Goal: Task Accomplishment & Management: Use online tool/utility

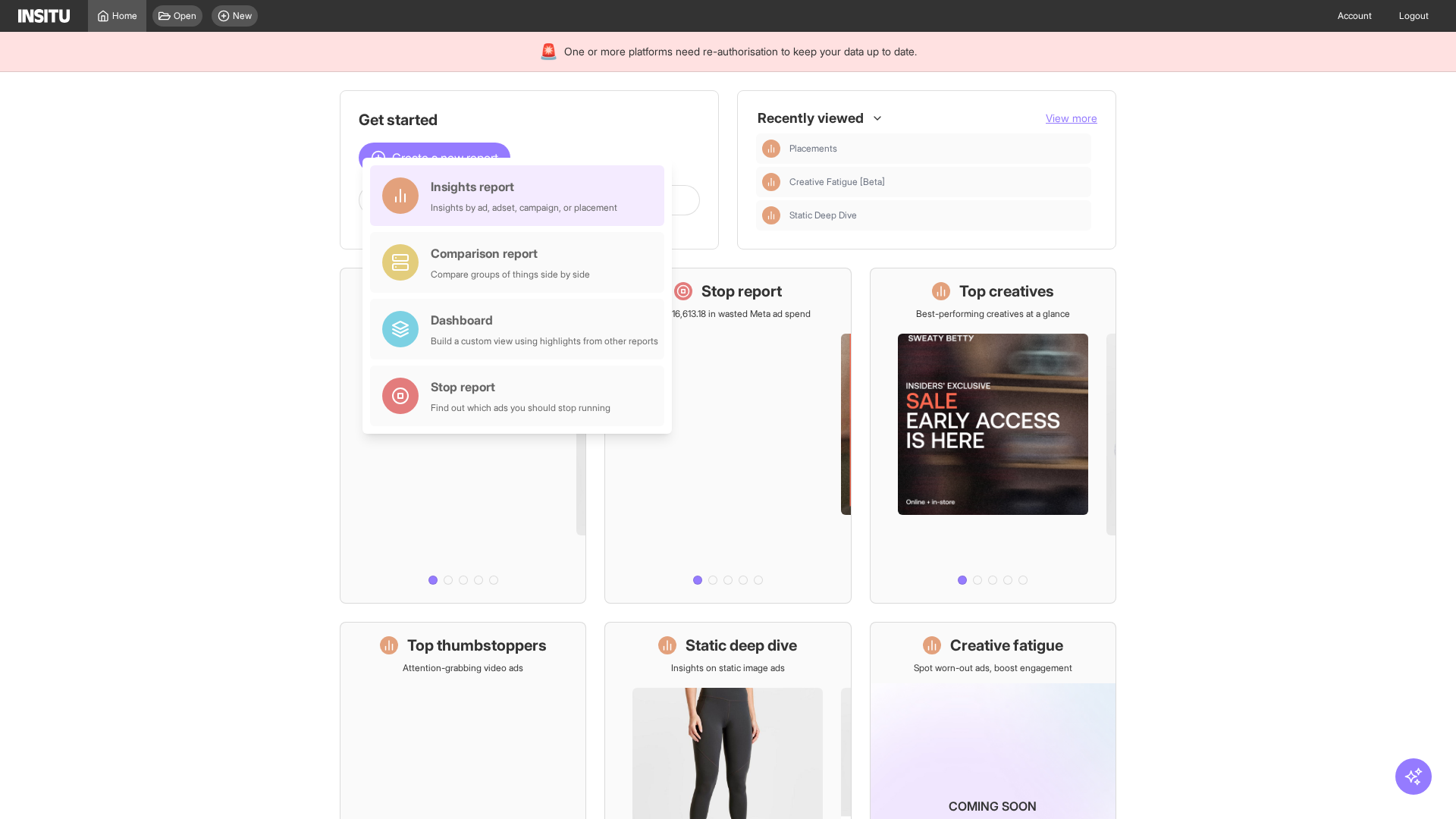
click at [521, 196] on div "Insights report Insights by ad, adset, campaign, or placement" at bounding box center [524, 196] width 186 height 37
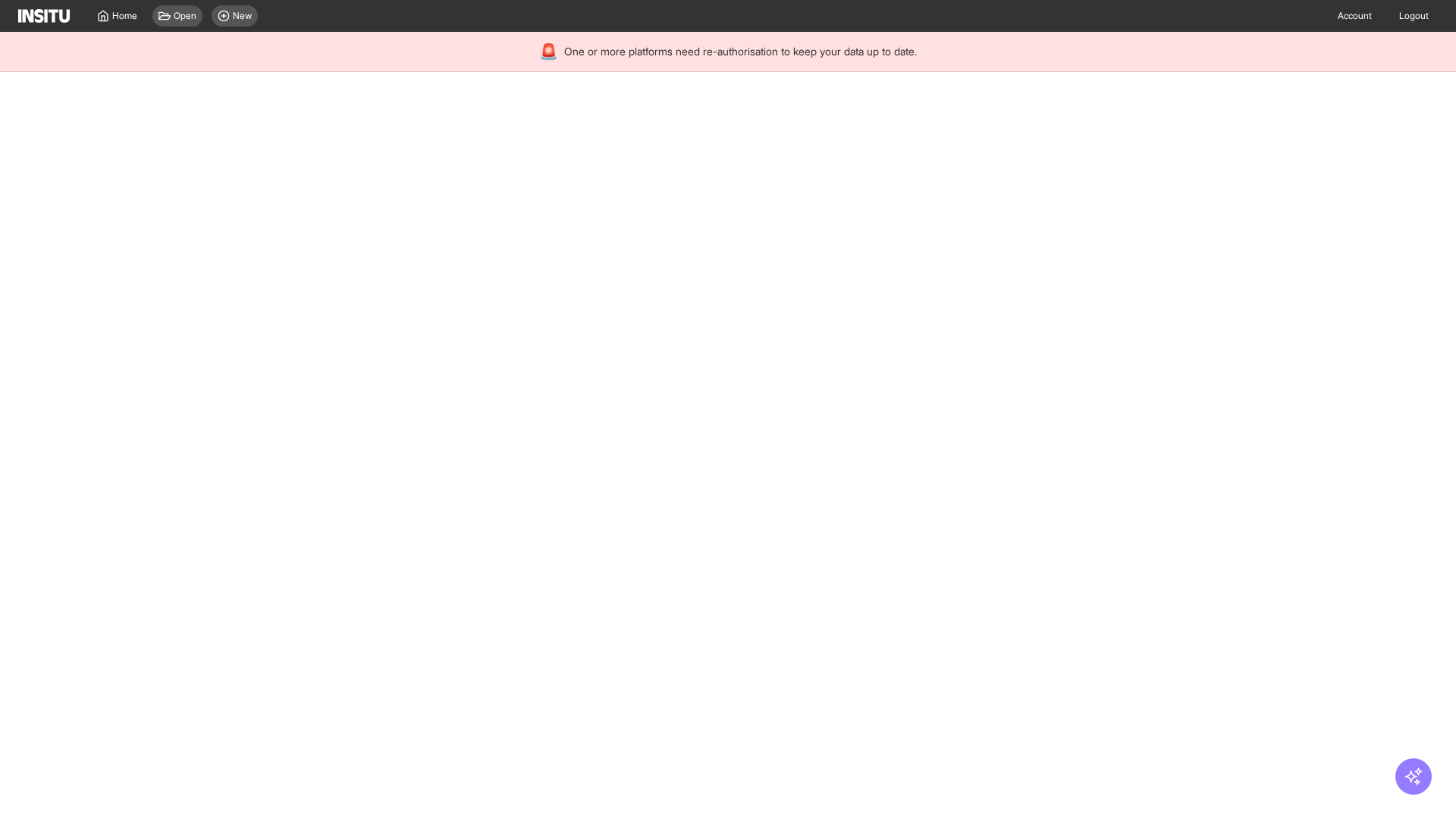
select select "**"
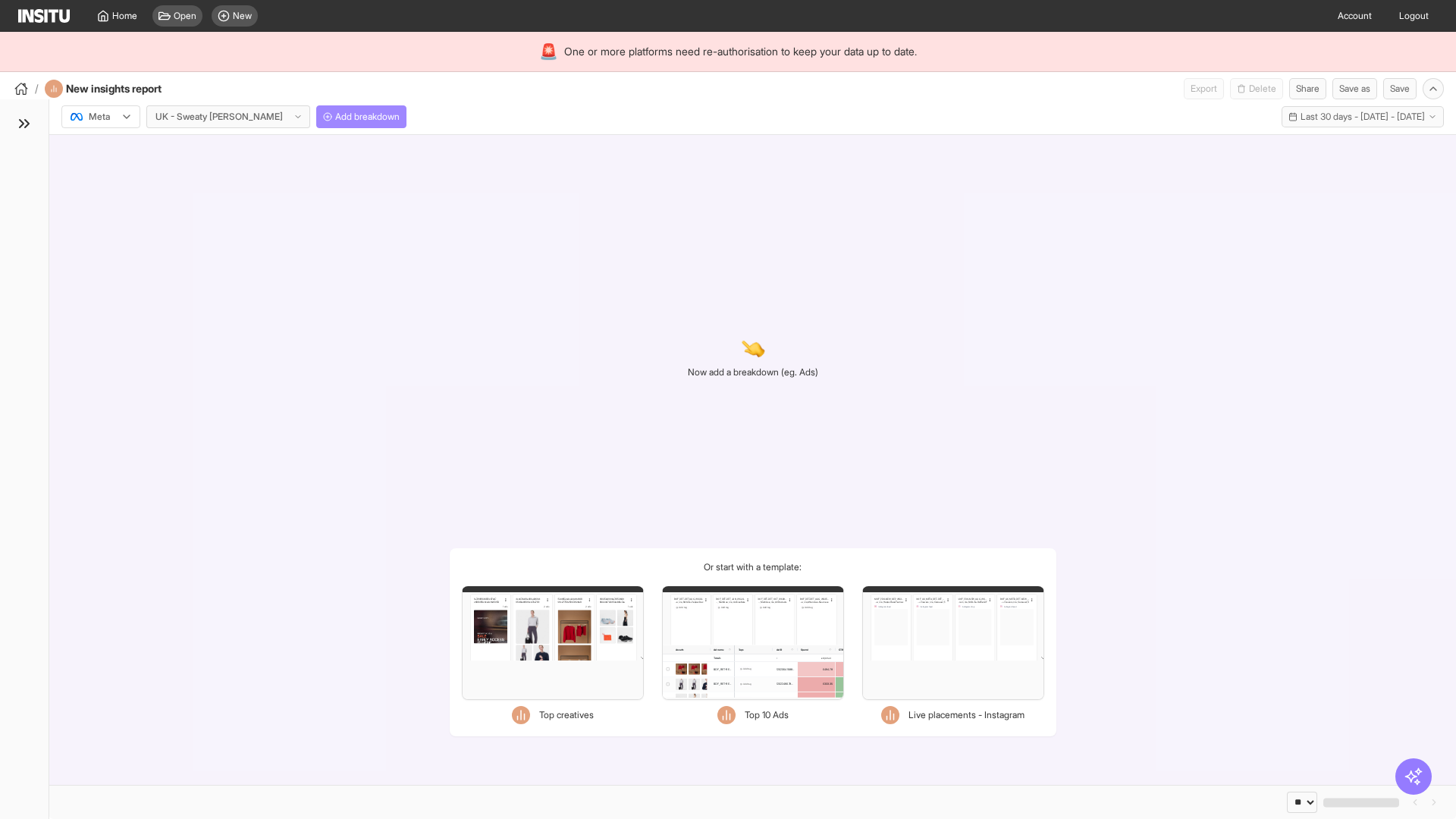
click at [335, 117] on span "Add breakdown" at bounding box center [367, 117] width 64 height 12
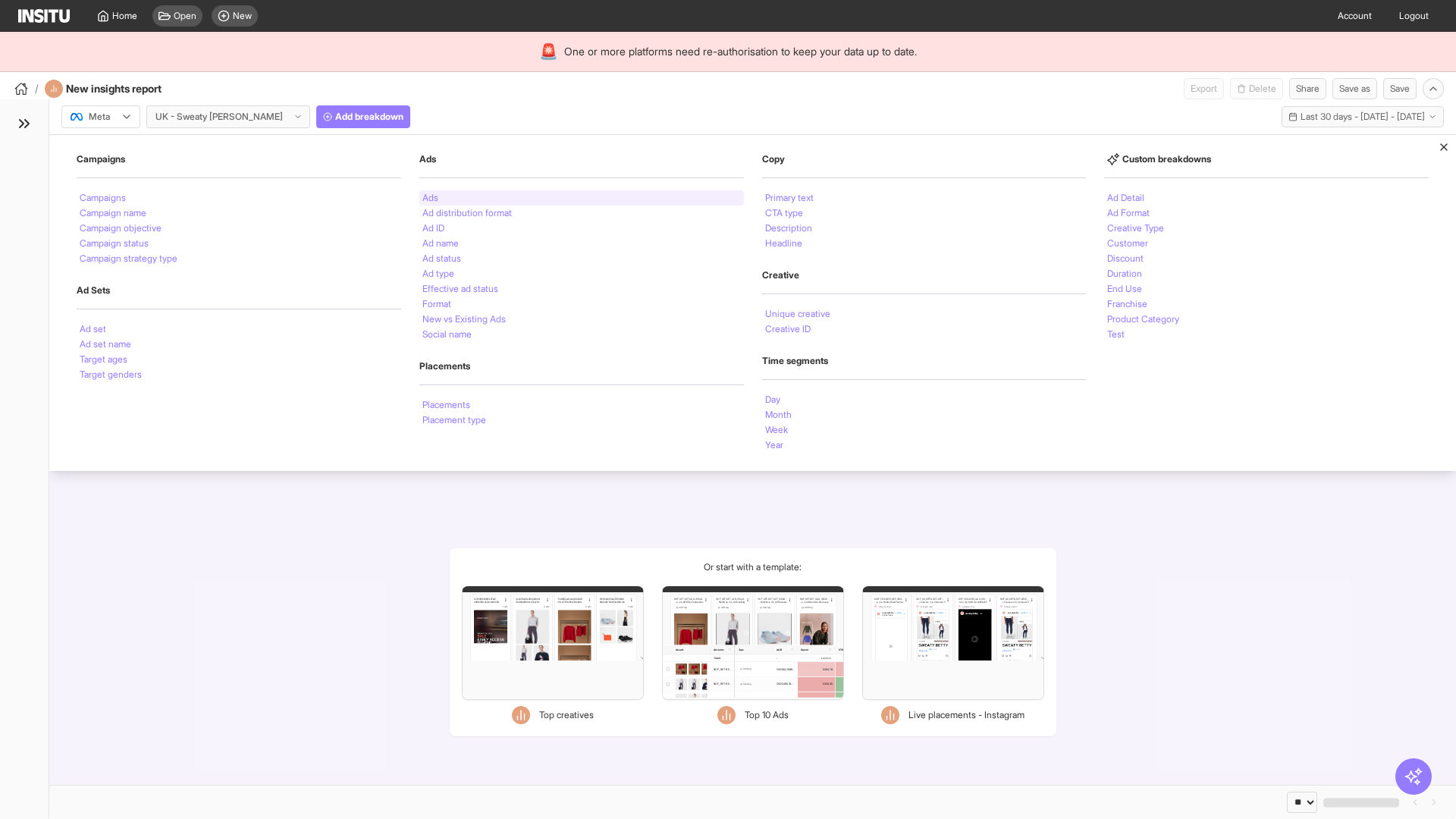
click at [430, 198] on li "Ads" at bounding box center [430, 198] width 16 height 9
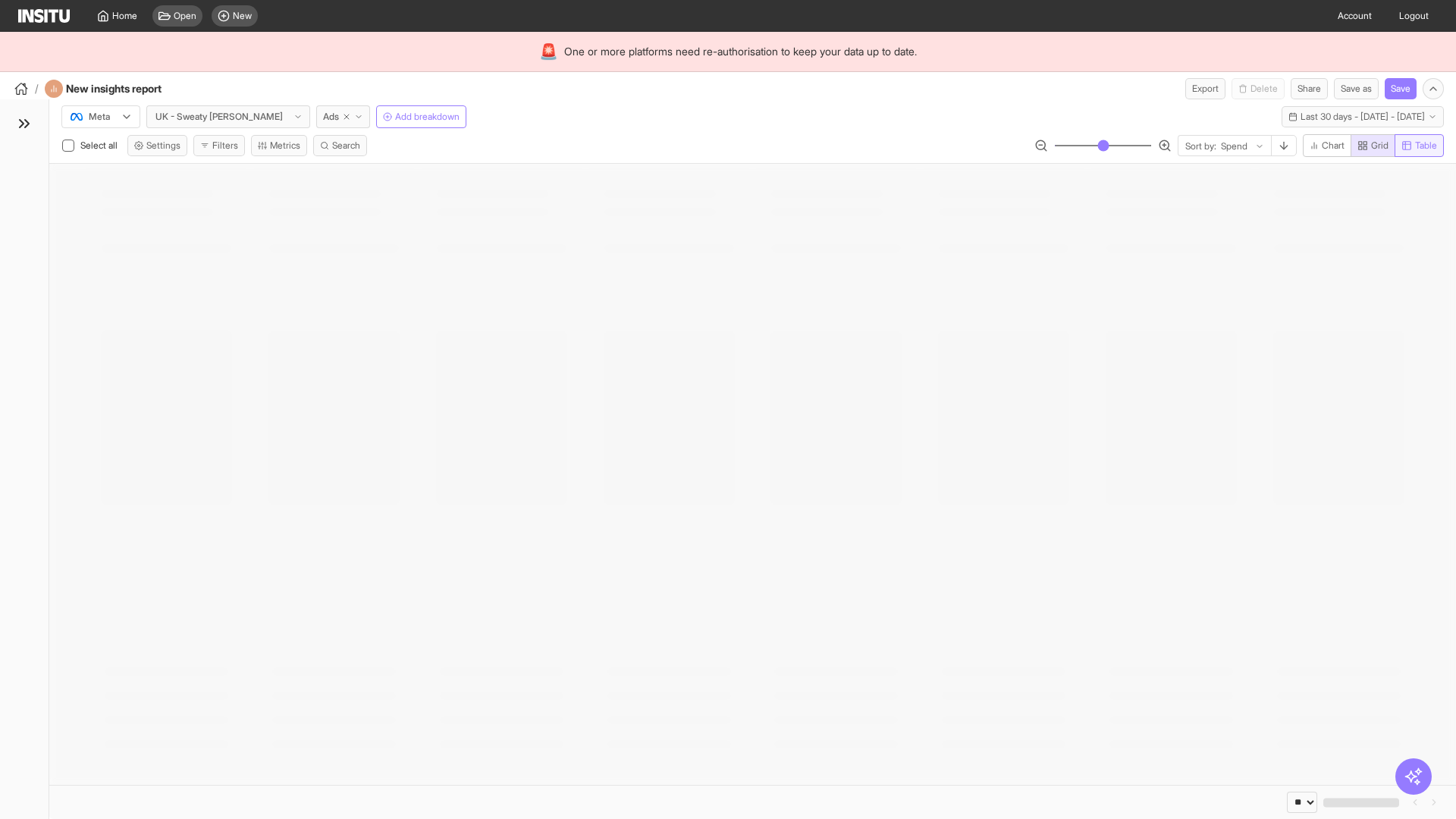
click at [1418, 146] on span "Table" at bounding box center [1426, 146] width 22 height 12
click at [1196, 89] on button "Export" at bounding box center [1205, 89] width 40 height 21
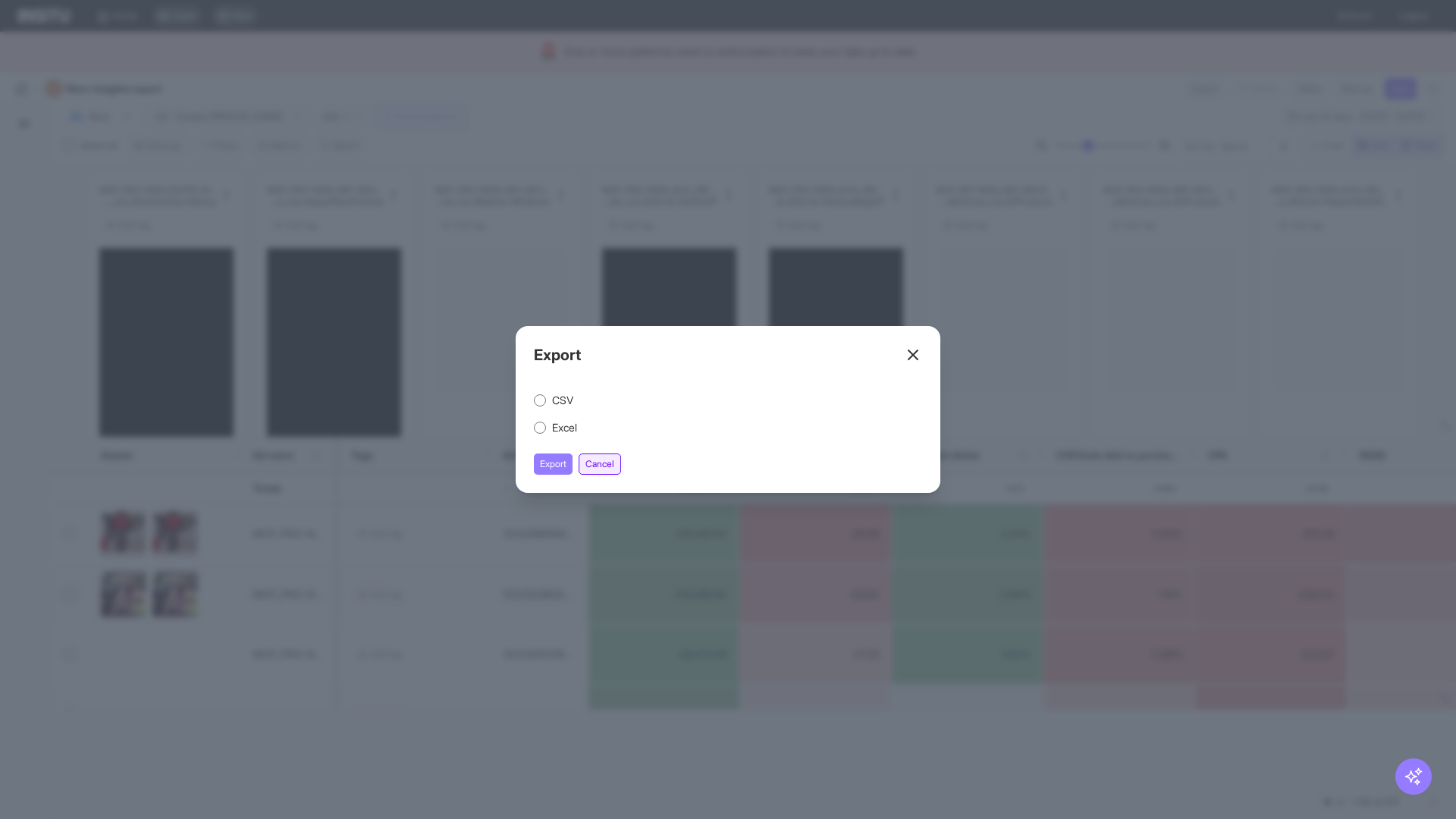
click at [602, 464] on button "Cancel" at bounding box center [599, 464] width 43 height 21
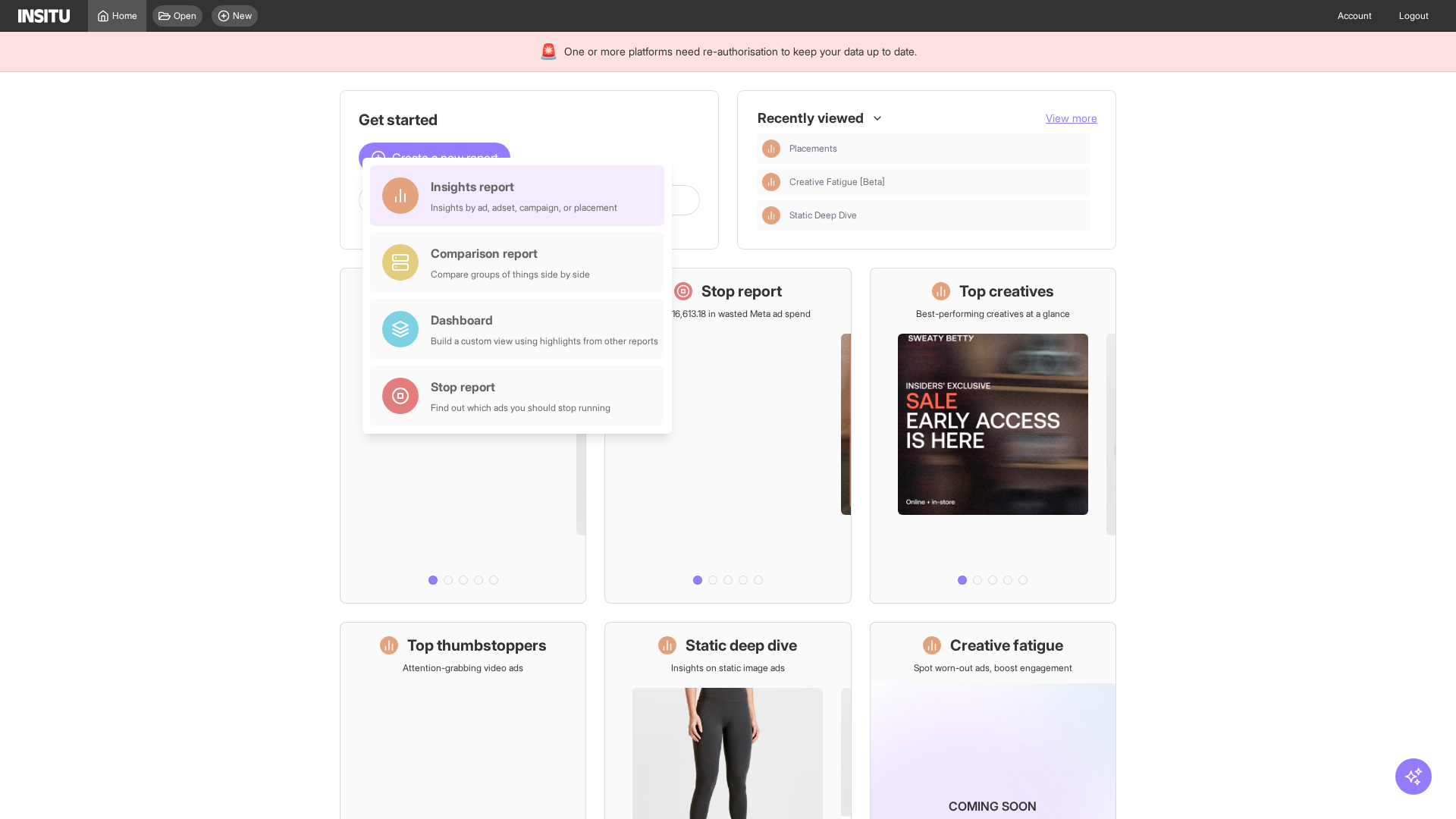
click at [521, 196] on div "Insights report Insights by ad, adset, campaign, or placement" at bounding box center [524, 196] width 186 height 37
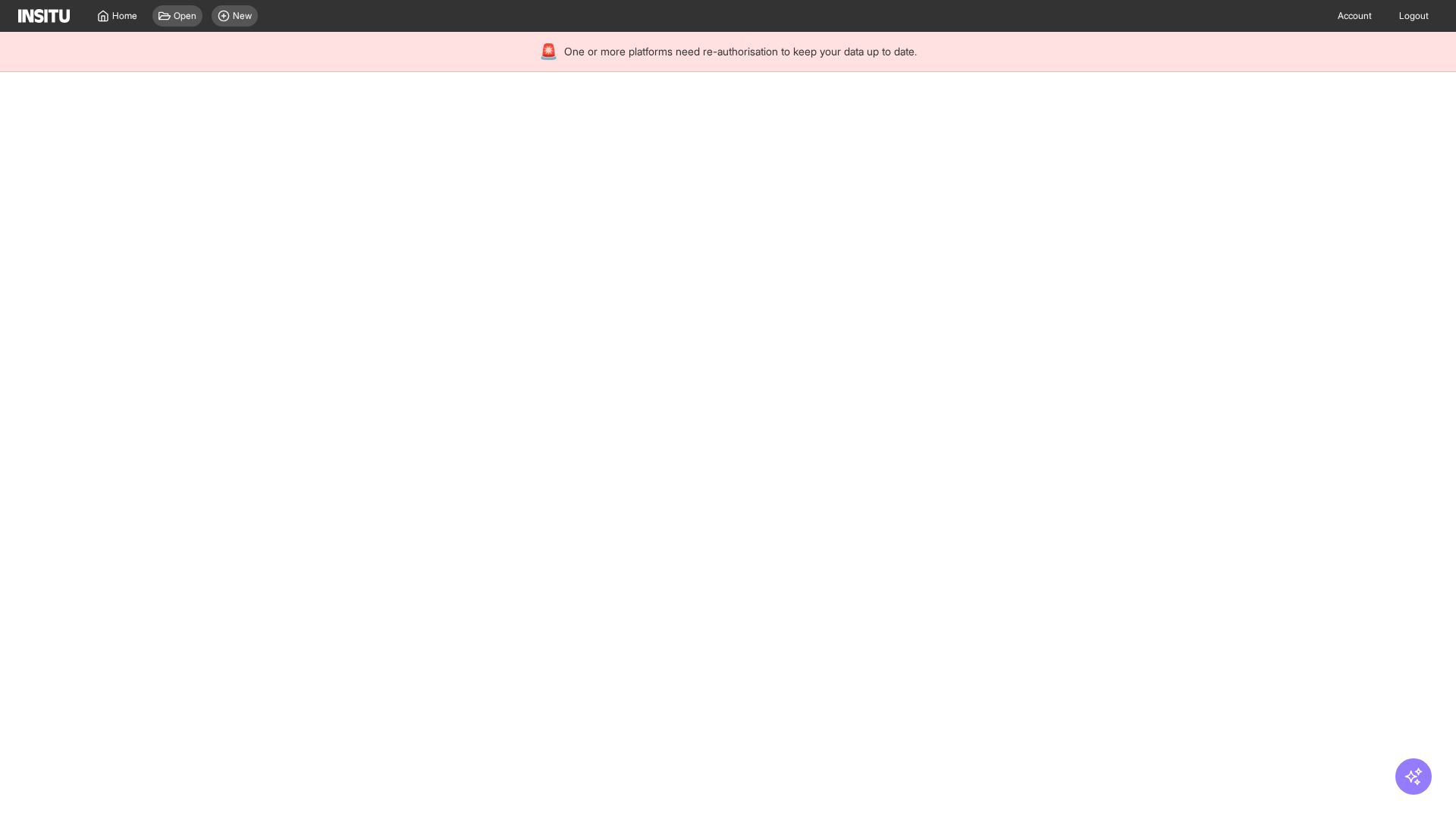
select select "**"
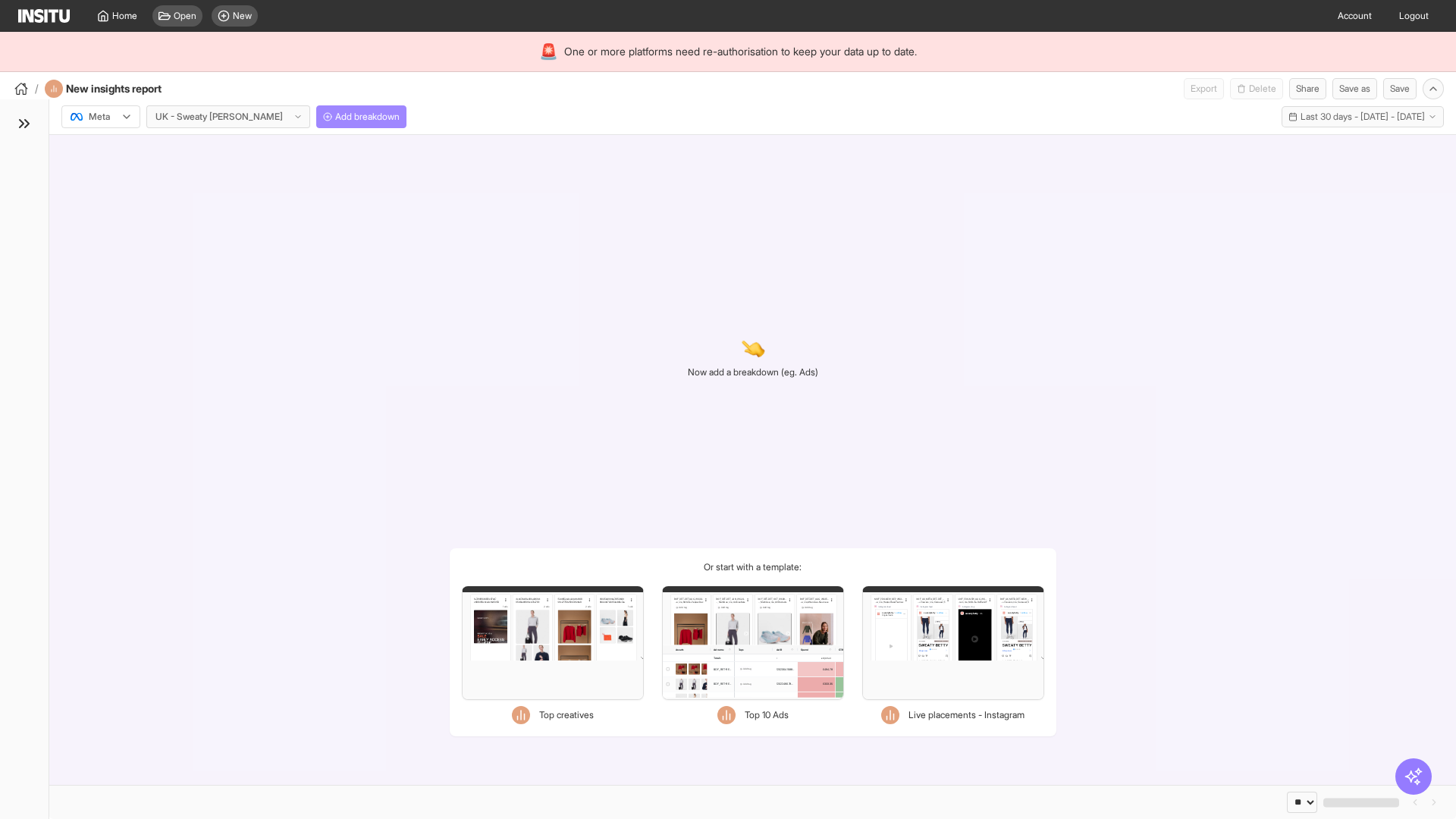
click at [335, 117] on span "Add breakdown" at bounding box center [367, 117] width 64 height 12
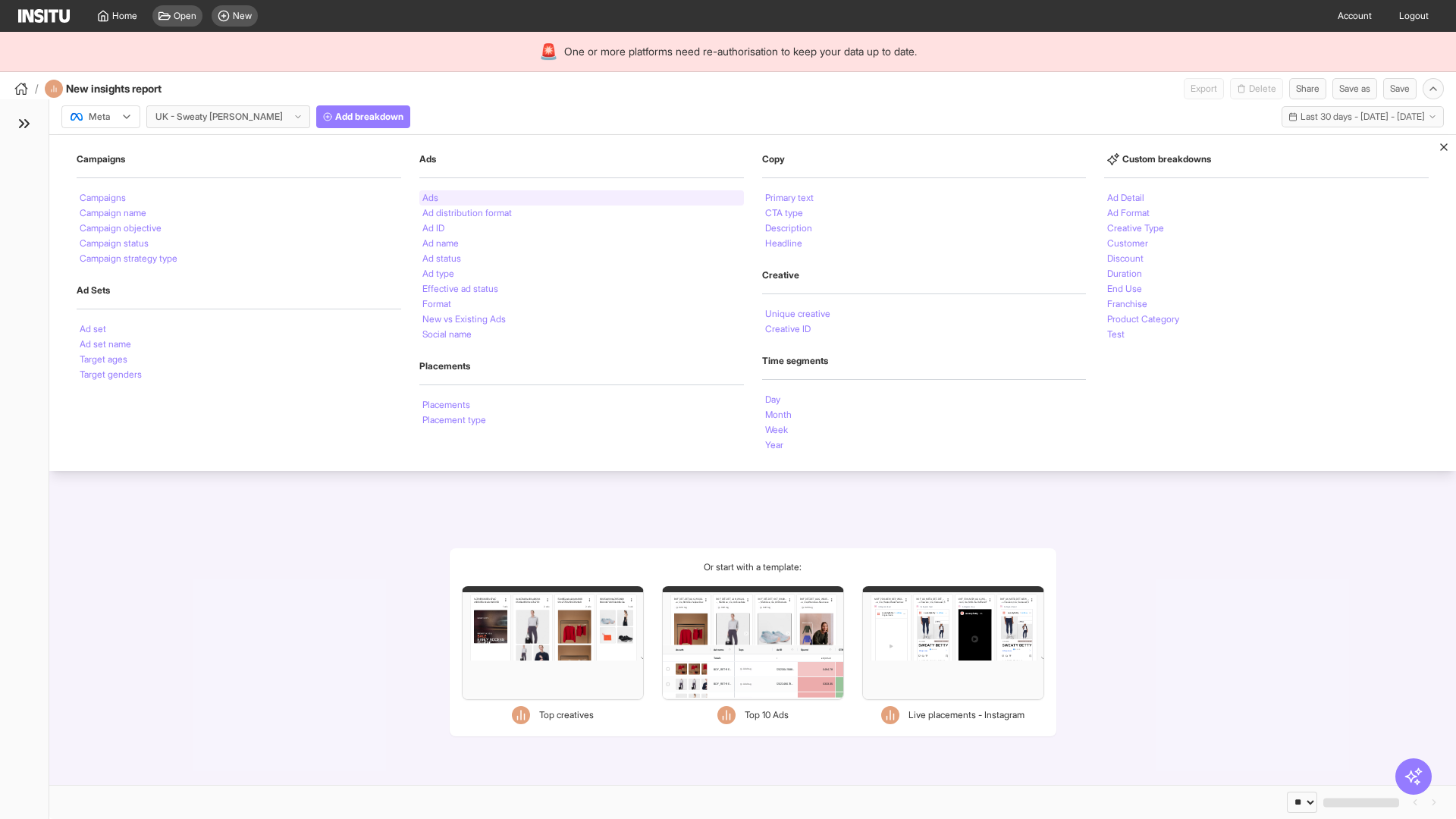
click at [430, 198] on li "Ads" at bounding box center [430, 198] width 16 height 9
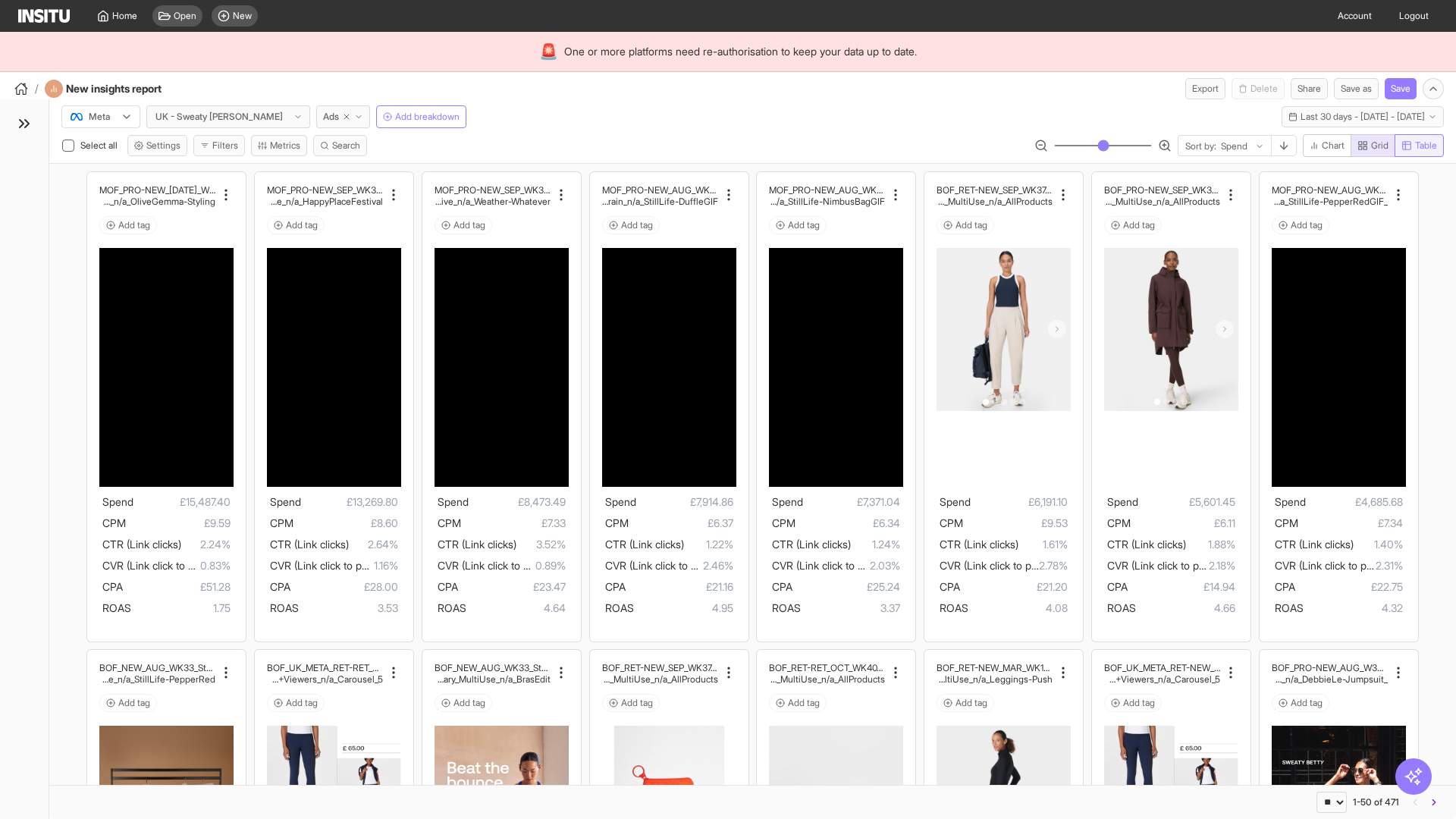
click at [1418, 146] on span "Table" at bounding box center [1426, 146] width 22 height 12
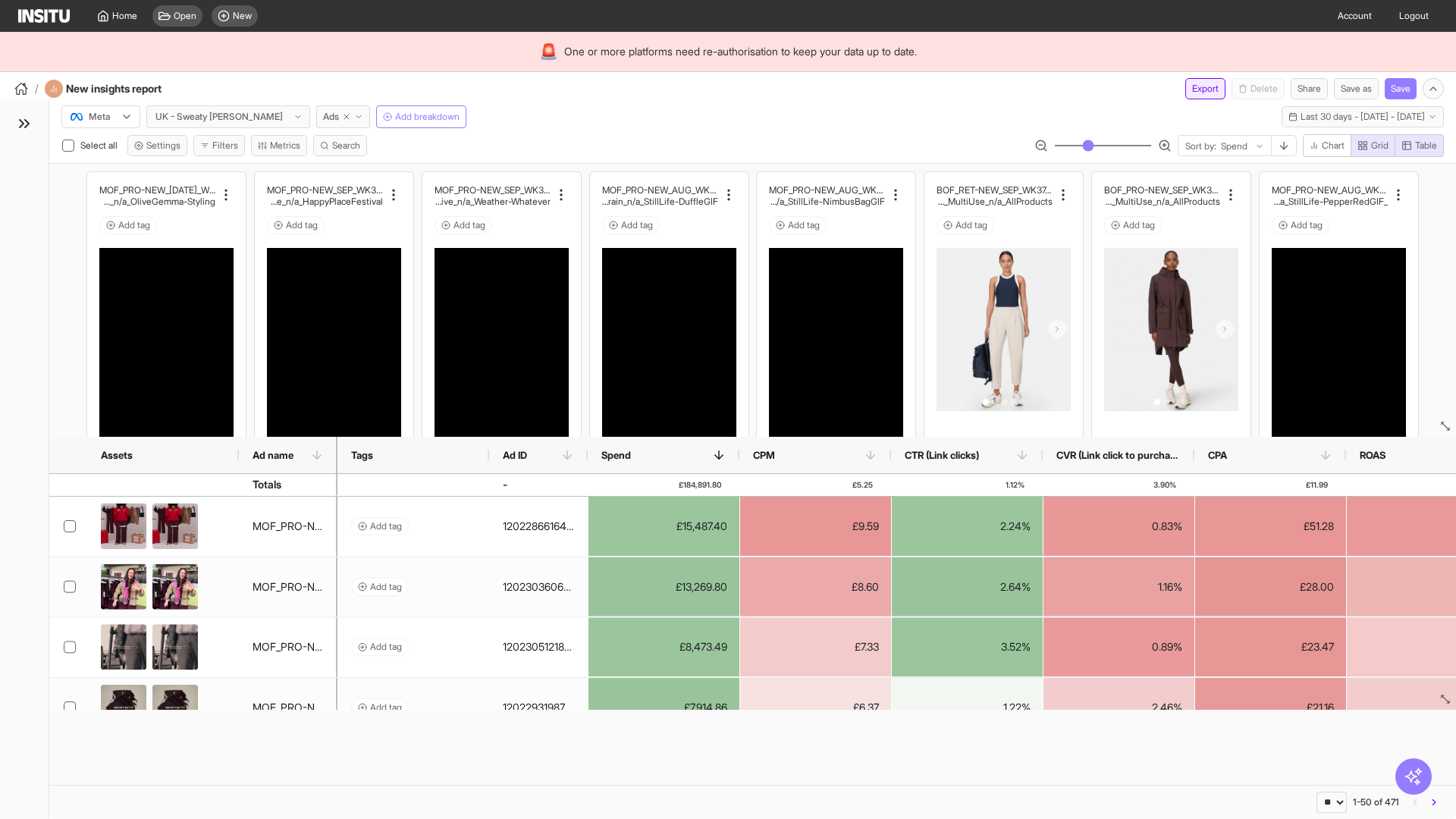
click at [1196, 89] on button "Export" at bounding box center [1205, 89] width 40 height 21
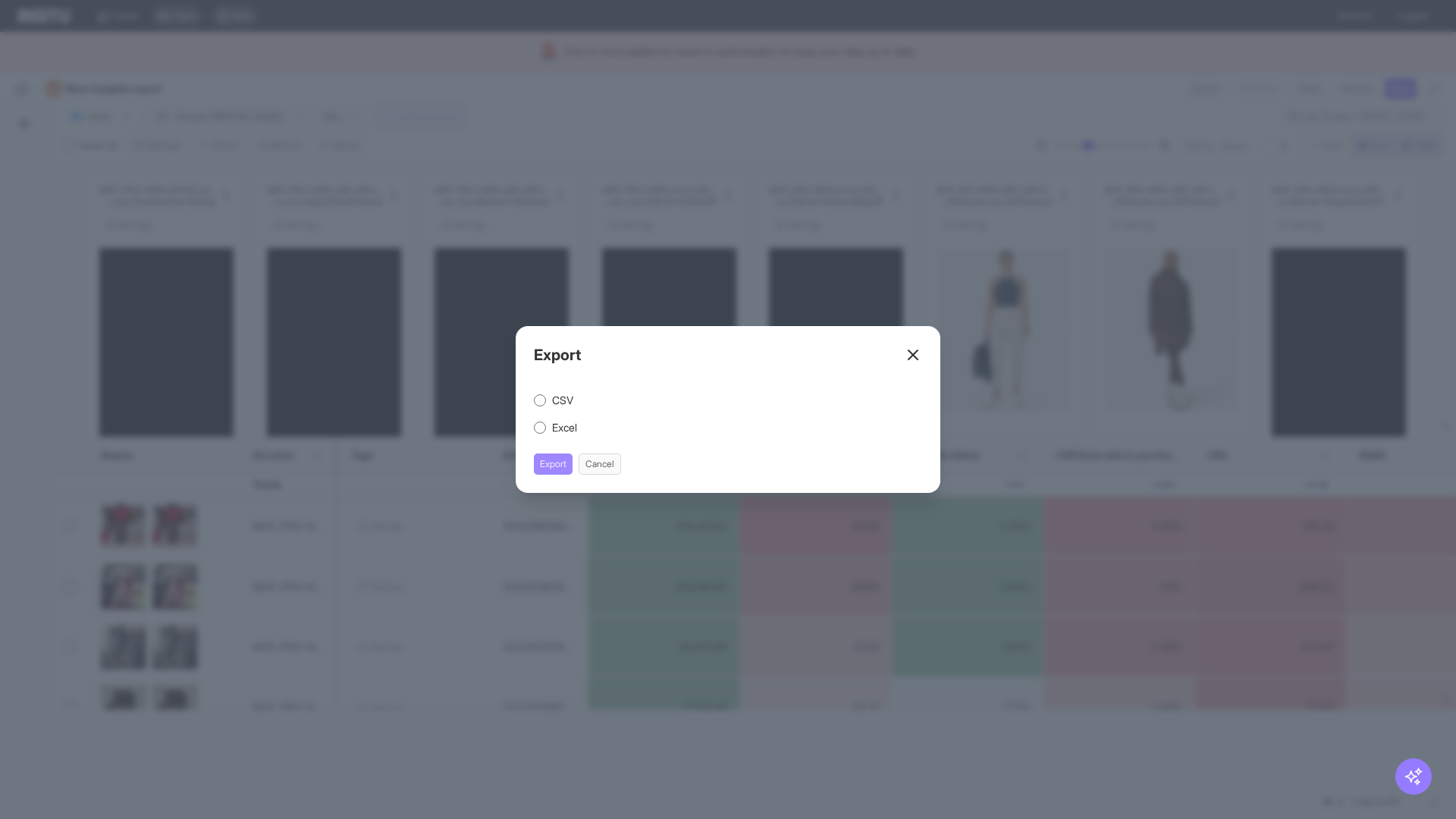
click at [554, 464] on button "Export" at bounding box center [553, 464] width 38 height 21
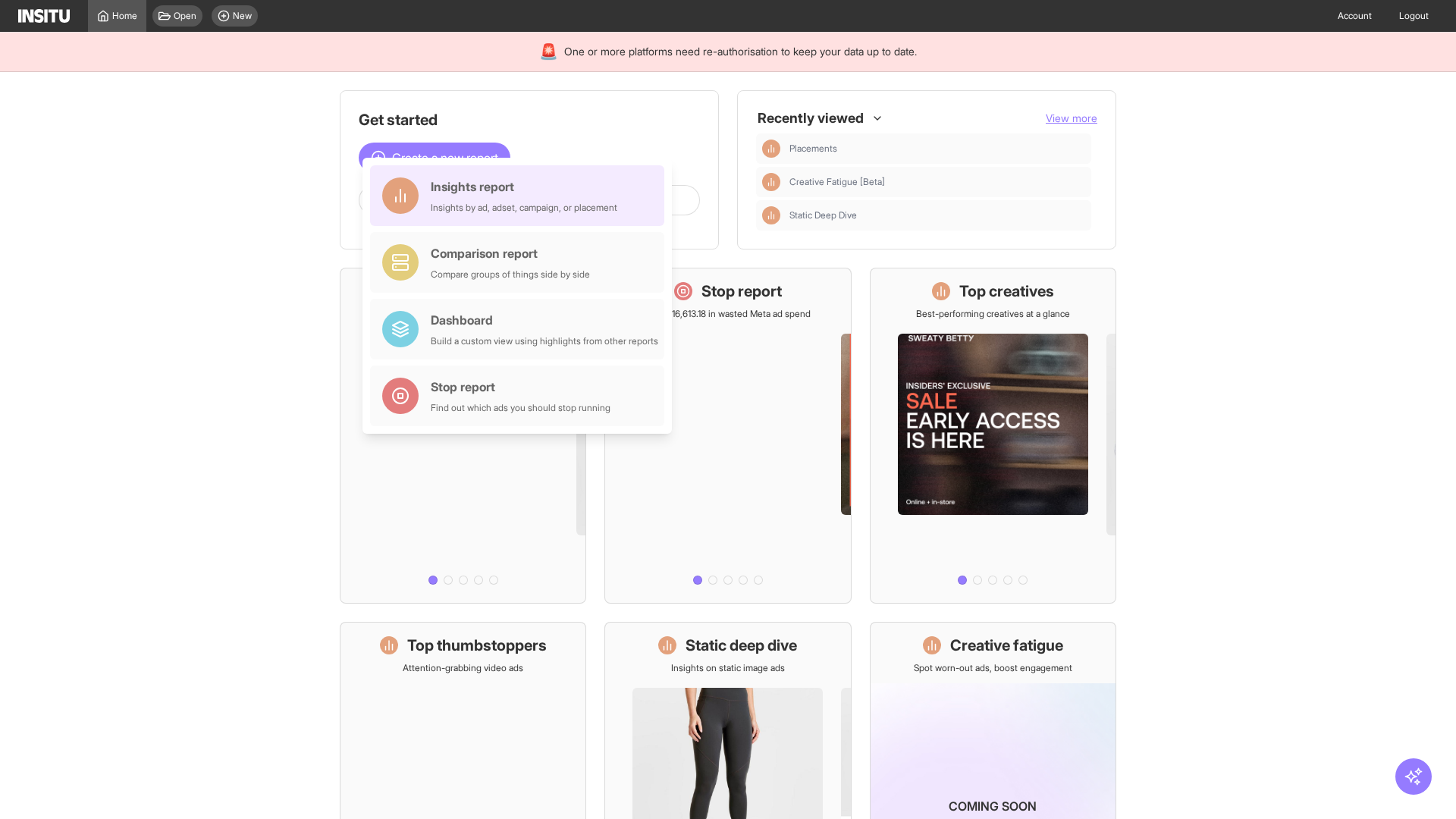
click at [521, 196] on div "Insights report Insights by ad, adset, campaign, or placement" at bounding box center [524, 196] width 186 height 37
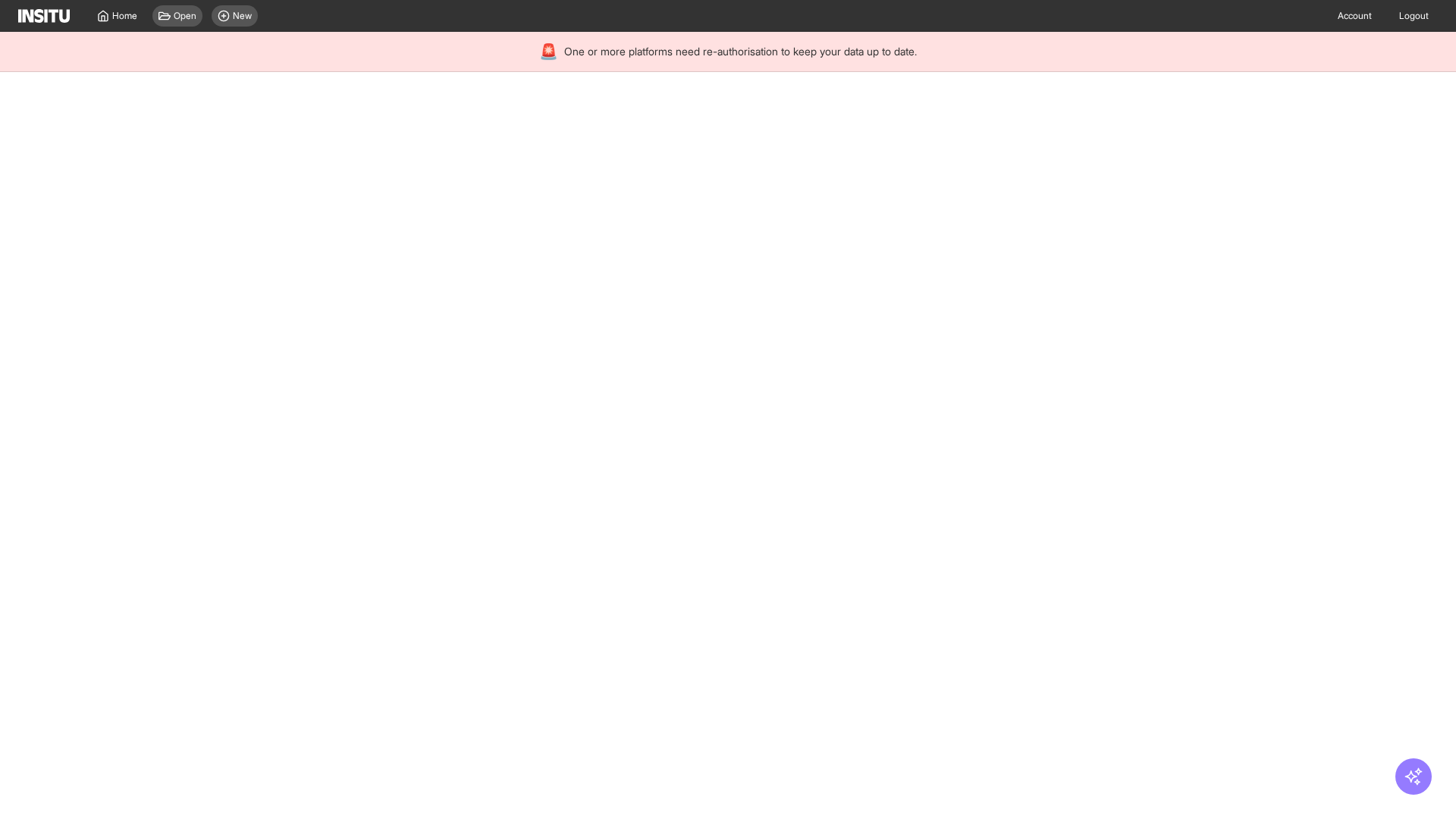
select select "**"
